Goal: Check status: Check status

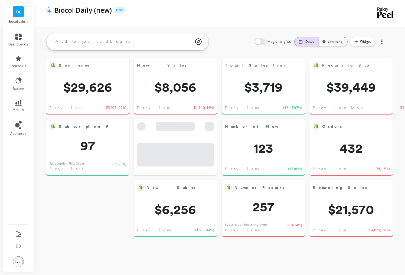
click at [310, 41] on p "Dates" at bounding box center [309, 42] width 9 height 4
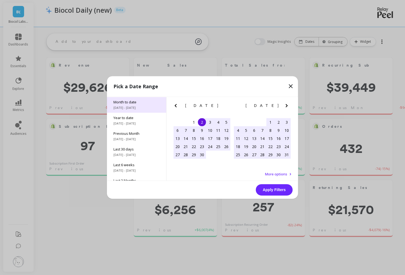
click at [120, 103] on span "Month to date" at bounding box center [136, 102] width 46 height 5
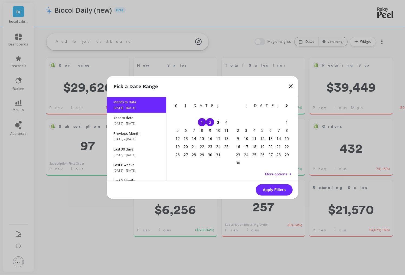
click at [210, 121] on div "2" at bounding box center [210, 122] width 8 height 8
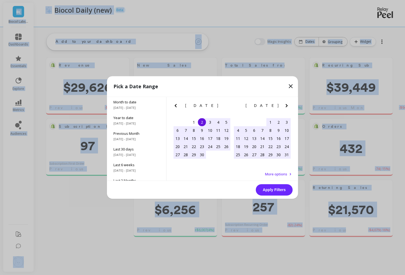
click at [210, 121] on div "3" at bounding box center [210, 122] width 8 height 8
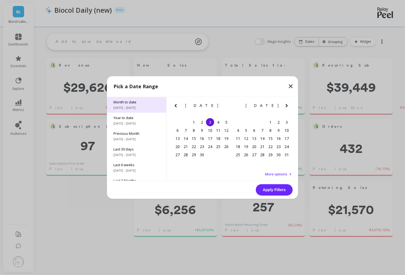
click at [149, 102] on span "Month to date" at bounding box center [136, 102] width 46 height 5
click at [210, 123] on div "2" at bounding box center [210, 122] width 8 height 8
click at [274, 191] on button "Apply Filters" at bounding box center [274, 189] width 37 height 11
